Goal: Navigation & Orientation: Go to known website

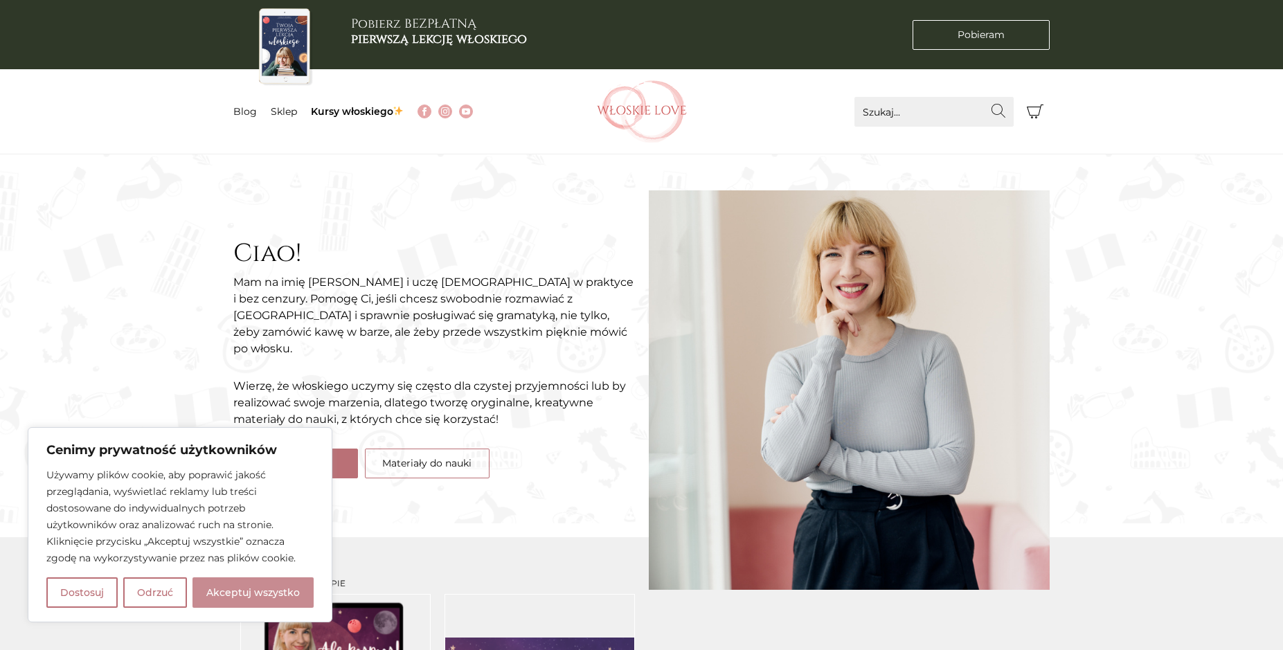
click at [258, 586] on button "Akceptuj wszystko" at bounding box center [252, 592] width 121 height 30
checkbox input "true"
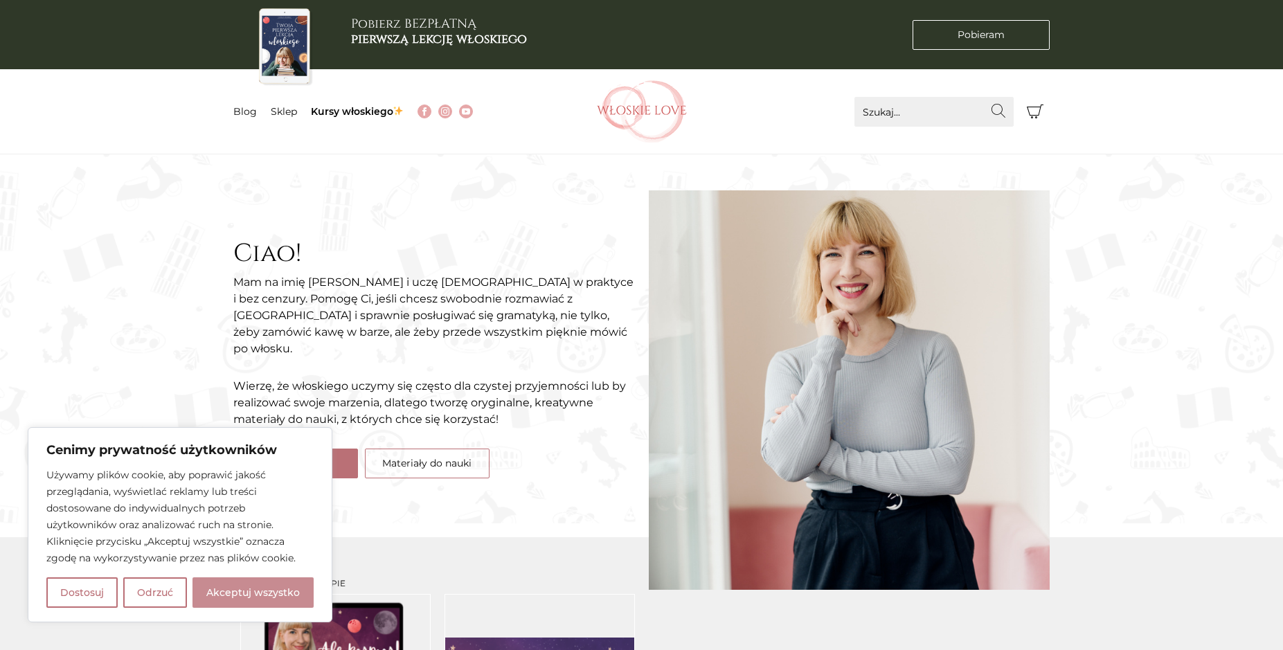
checkbox input "true"
